Goal: Task Accomplishment & Management: Manage account settings

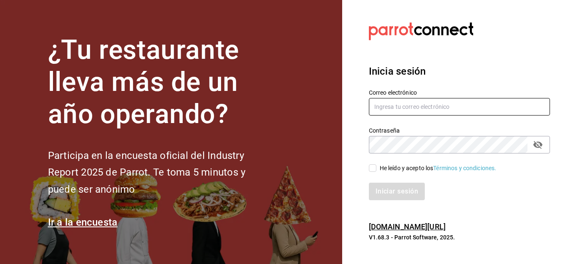
click at [392, 106] on input "text" at bounding box center [459, 107] width 181 height 18
click at [387, 108] on input "text" at bounding box center [459, 107] width 181 height 18
type input "[EMAIL_ADDRESS][DOMAIN_NAME]"
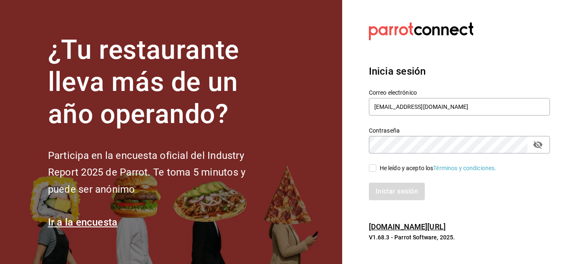
click at [371, 168] on input "He leído y acepto los Términos y condiciones." at bounding box center [373, 168] width 8 height 8
checkbox input "true"
click at [389, 189] on button "Iniciar sesión" at bounding box center [397, 192] width 57 height 18
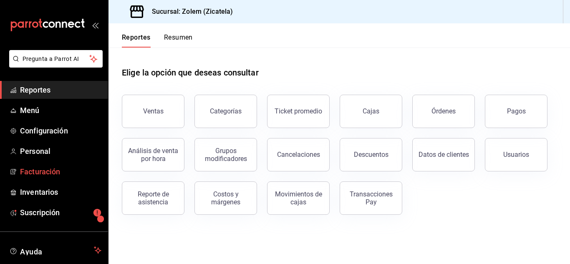
scroll to position [51, 0]
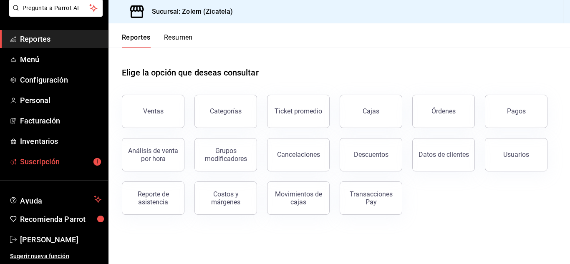
click at [65, 161] on span "Suscripción" at bounding box center [60, 161] width 81 height 11
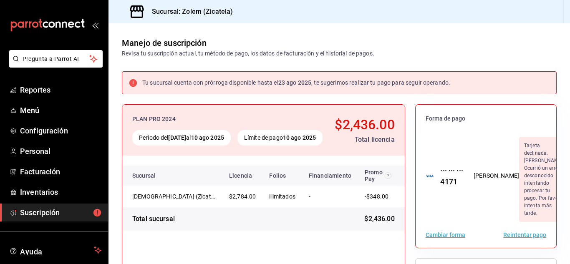
scroll to position [59, 0]
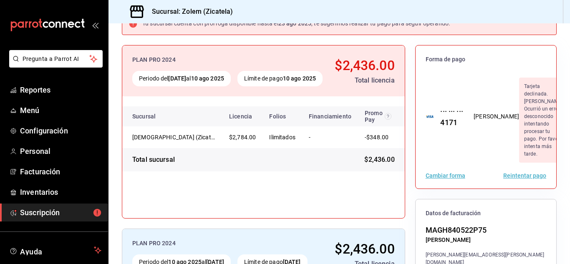
click at [510, 179] on button "Reintentar pago" at bounding box center [525, 176] width 43 height 6
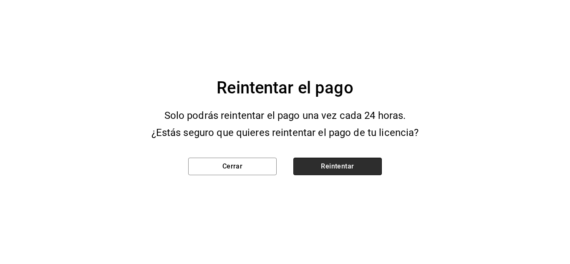
click at [335, 172] on button "Reintentar" at bounding box center [338, 167] width 89 height 18
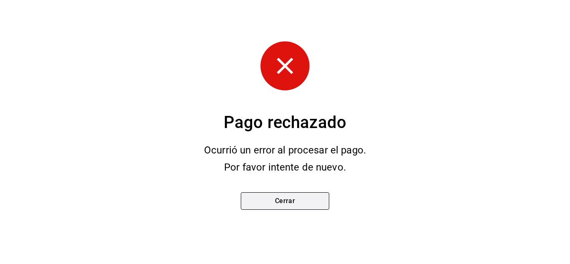
click at [287, 203] on button "Cerrar" at bounding box center [285, 201] width 89 height 18
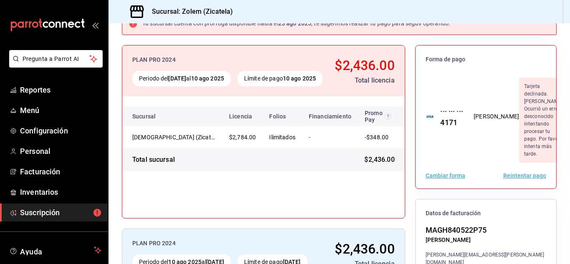
click at [437, 179] on button "Cambiar forma" at bounding box center [446, 176] width 40 height 6
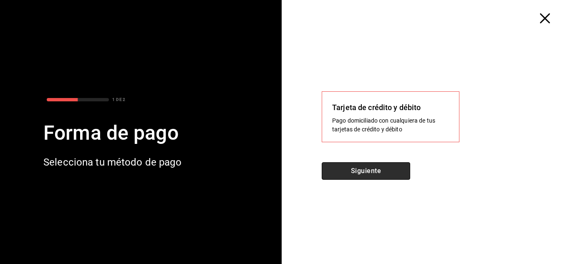
click at [377, 170] on button "Siguiente" at bounding box center [366, 171] width 89 height 18
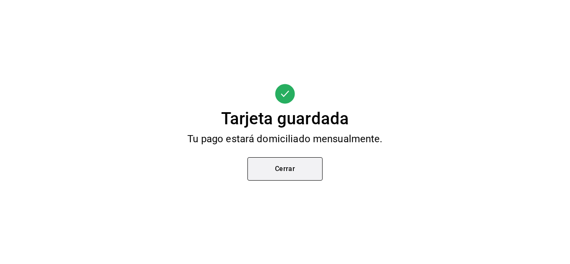
click at [278, 172] on button "Cerrar" at bounding box center [285, 168] width 75 height 23
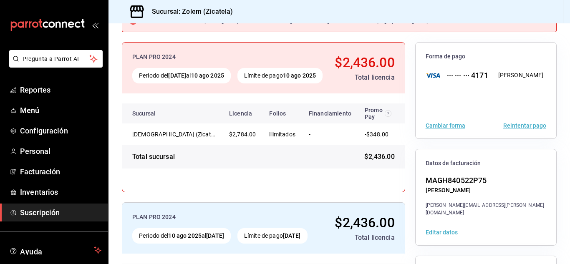
scroll to position [0, 0]
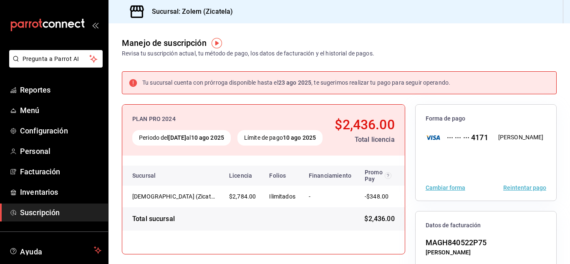
click at [281, 78] on div "Tu sucursal cuenta con prórroga disponible hasta el [DATE] , te sugerimos reali…" at bounding box center [296, 82] width 308 height 9
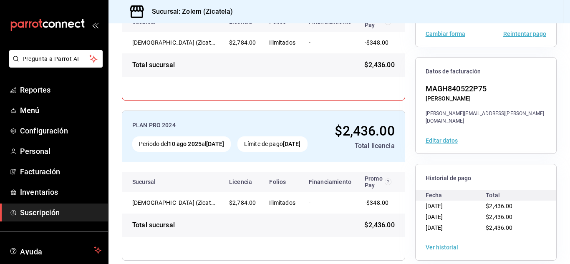
scroll to position [164, 0]
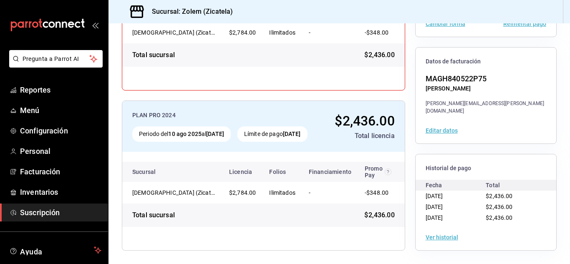
click at [429, 238] on button "Ver historial" at bounding box center [442, 238] width 33 height 6
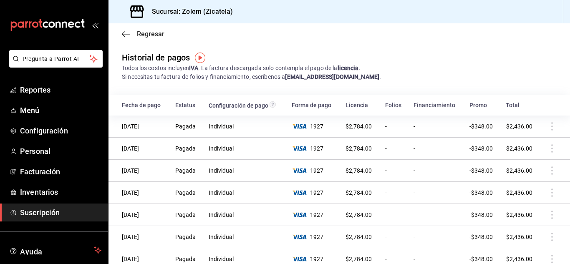
click at [128, 35] on icon "button" at bounding box center [126, 34] width 8 height 8
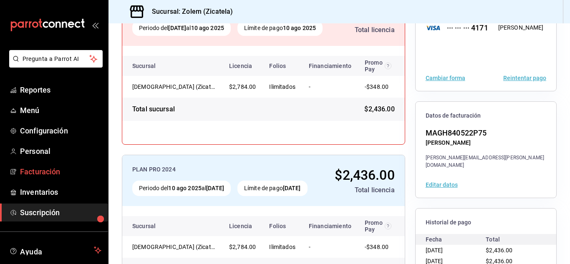
scroll to position [51, 0]
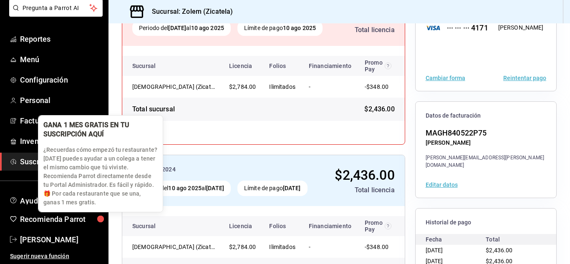
click at [94, 217] on div "button" at bounding box center [101, 220] width 14 height 14
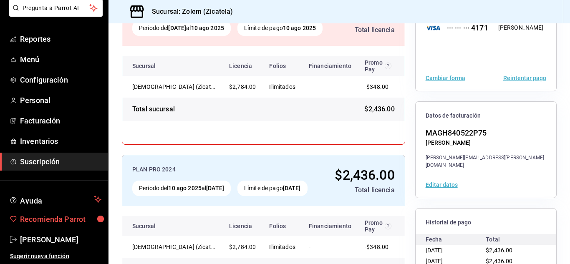
click at [79, 217] on span "Recomienda Parrot" at bounding box center [60, 219] width 81 height 11
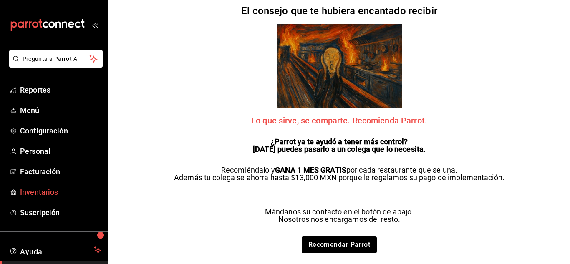
scroll to position [51, 0]
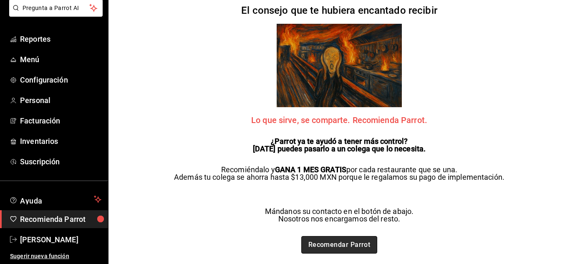
click at [317, 245] on link "Recomendar Parrot" at bounding box center [339, 245] width 76 height 18
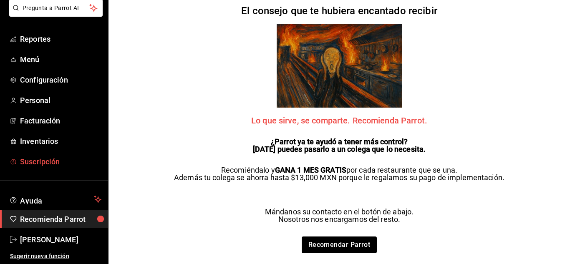
click at [50, 161] on span "Suscripción" at bounding box center [60, 161] width 81 height 11
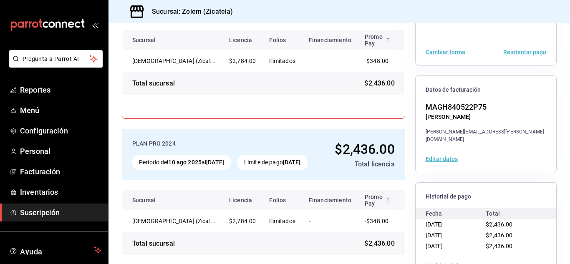
scroll to position [164, 0]
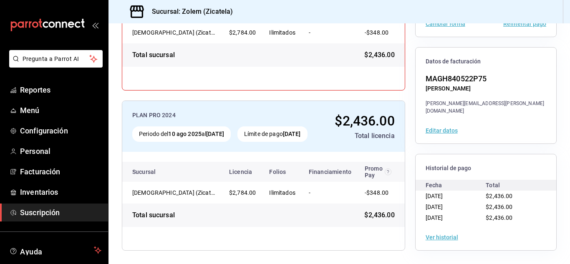
click at [441, 233] on div "Ver historial" at bounding box center [486, 238] width 141 height 26
click at [441, 235] on button "Ver historial" at bounding box center [442, 238] width 33 height 6
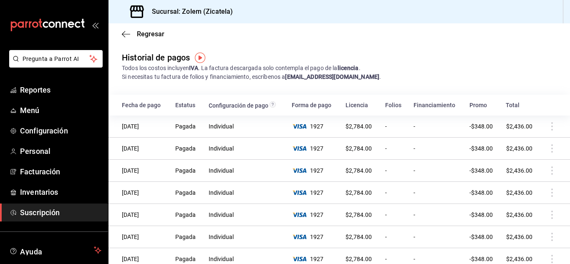
click at [441, 235] on td "-" at bounding box center [437, 237] width 56 height 22
click at [59, 218] on span "Suscripción" at bounding box center [60, 212] width 81 height 11
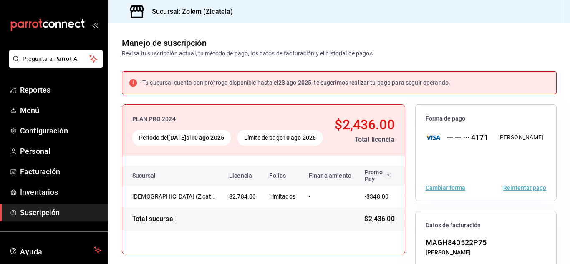
scroll to position [30, 0]
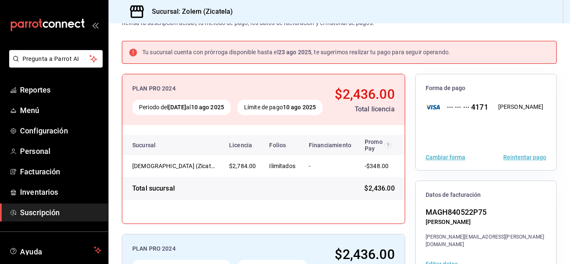
click at [521, 156] on button "Reintentar pago" at bounding box center [525, 157] width 43 height 6
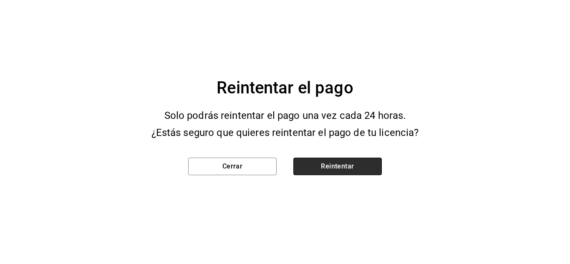
click at [329, 172] on button "Reintentar" at bounding box center [338, 167] width 89 height 18
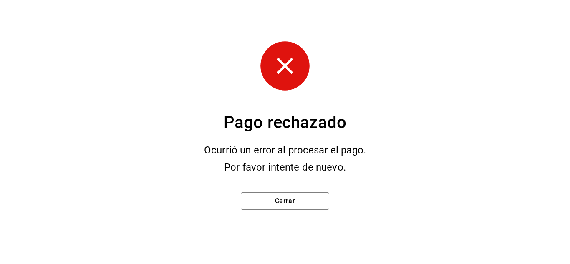
click at [298, 191] on div "Cerrar" at bounding box center [285, 200] width 115 height 48
click at [299, 197] on button "Cerrar" at bounding box center [285, 201] width 89 height 18
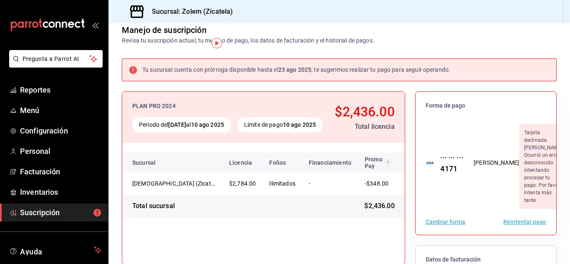
scroll to position [0, 0]
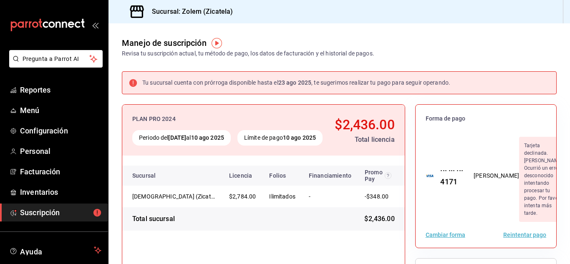
click at [460, 117] on span "Forma de pago" at bounding box center [486, 119] width 121 height 8
click at [453, 180] on div "··· ··· ··· 4171" at bounding box center [449, 176] width 30 height 23
